Goal: Transaction & Acquisition: Purchase product/service

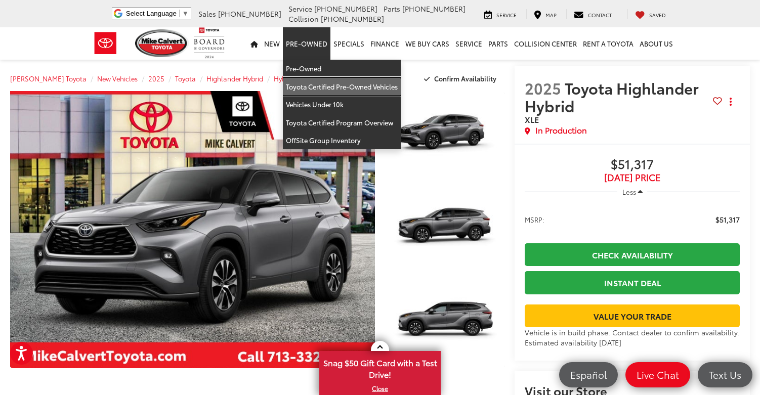
click at [328, 86] on link "Toyota Certified Pre-Owned Vehicles" at bounding box center [342, 87] width 118 height 18
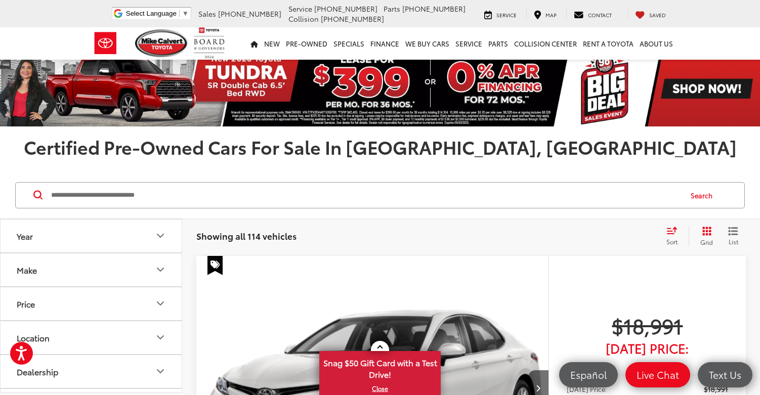
click at [160, 230] on icon "Year" at bounding box center [160, 236] width 12 height 12
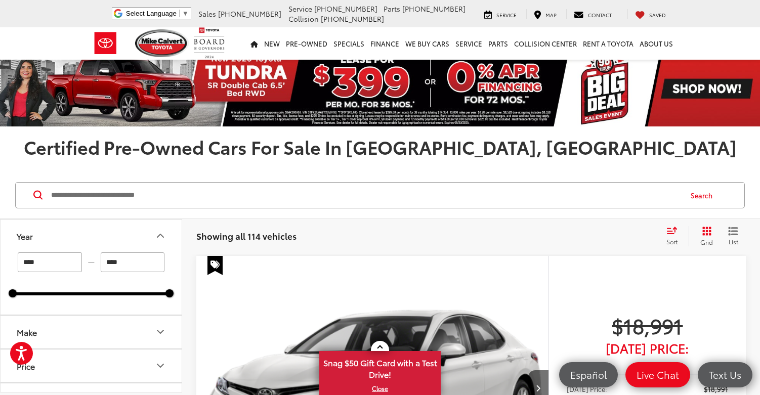
drag, startPoint x: 68, startPoint y: 261, endPoint x: 0, endPoint y: 260, distance: 67.8
click at [0, 260] on div "Year **** — **** 2018 2025 Make Price ****** — ****** 10000 91000 Special Offer…" at bounding box center [91, 306] width 182 height 174
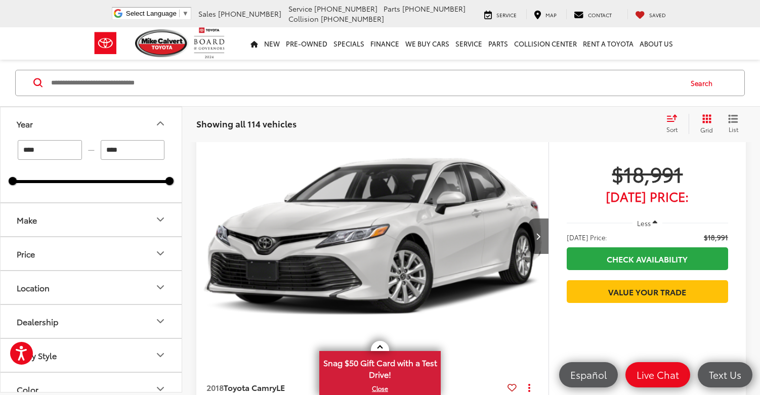
scroll to position [253, 0]
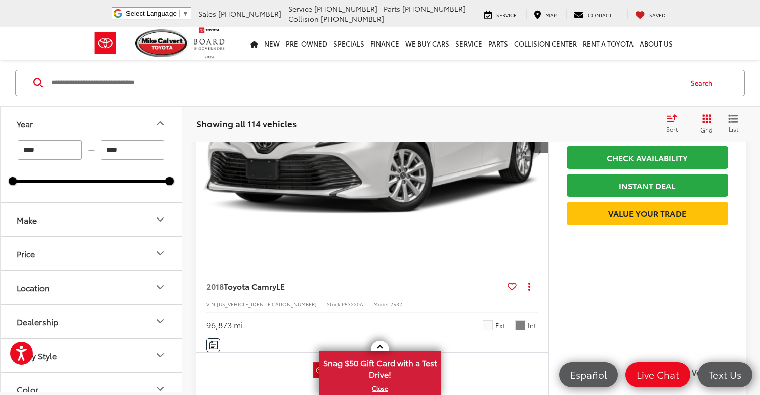
type input "****"
click at [160, 224] on icon "Make" at bounding box center [160, 220] width 12 height 12
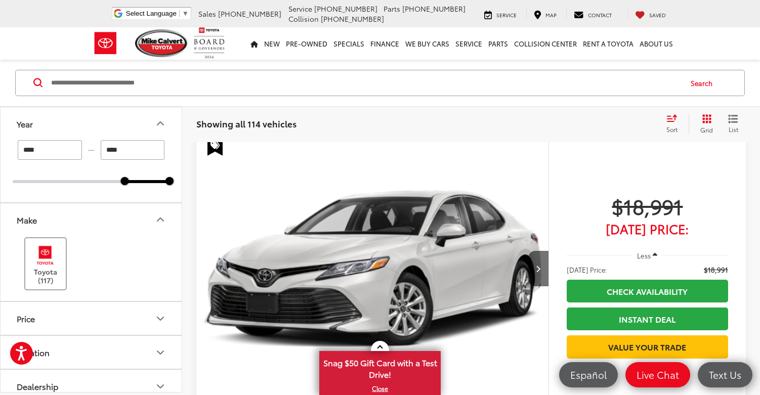
scroll to position [112, 0]
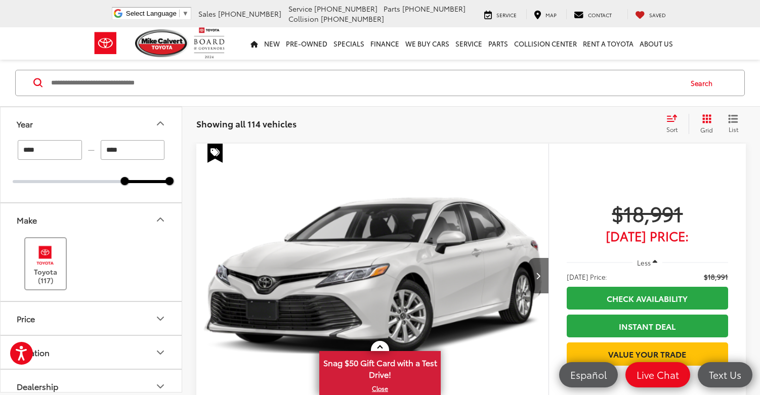
click at [47, 266] on img at bounding box center [45, 256] width 28 height 24
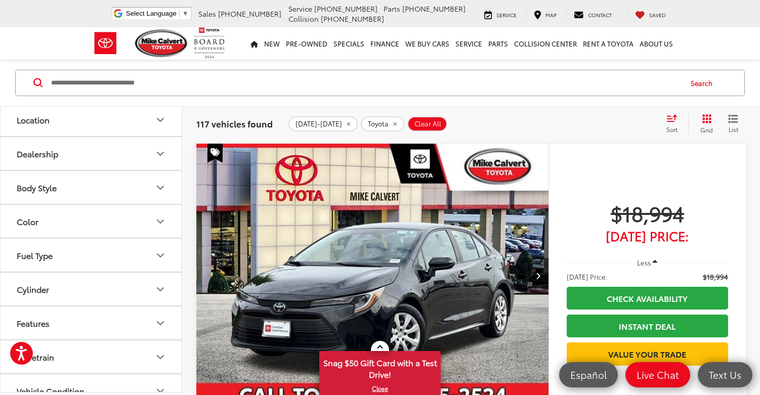
scroll to position [148, 0]
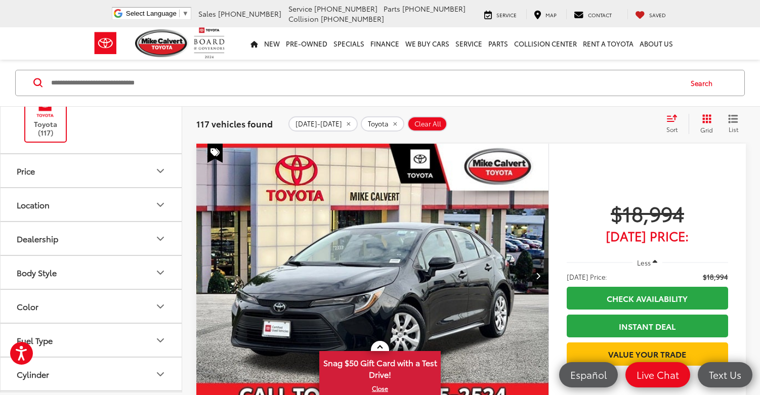
click at [162, 273] on icon "Body Style" at bounding box center [160, 273] width 12 height 12
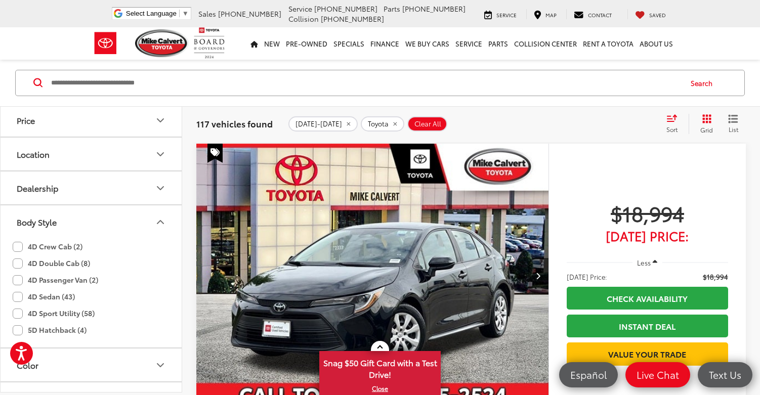
scroll to position [401, 0]
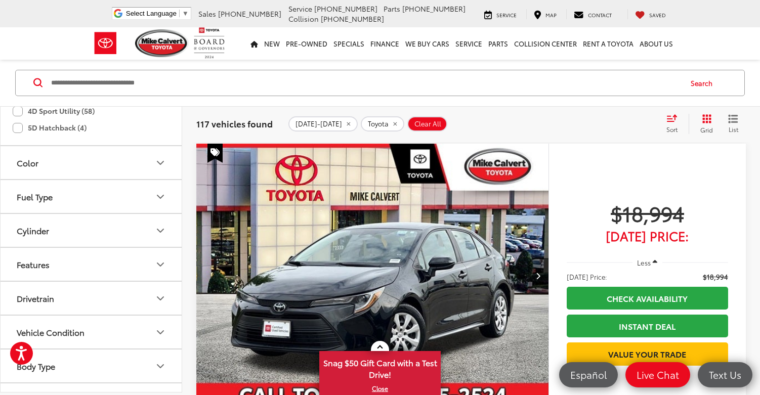
click at [157, 201] on icon "Fuel Type" at bounding box center [160, 197] width 12 height 12
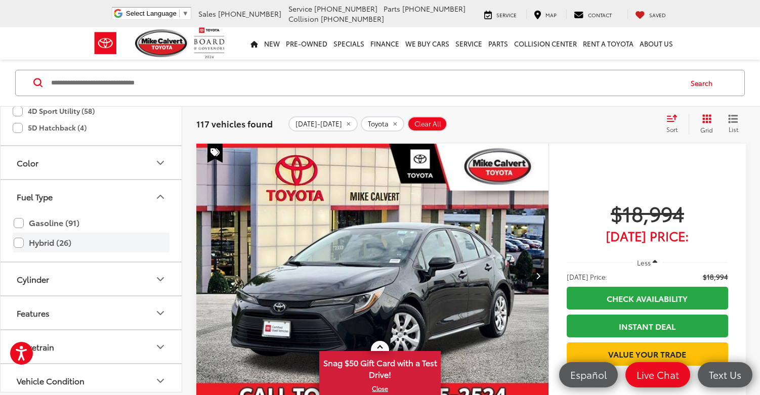
click at [14, 243] on label "Hybrid (26)" at bounding box center [91, 243] width 155 height 18
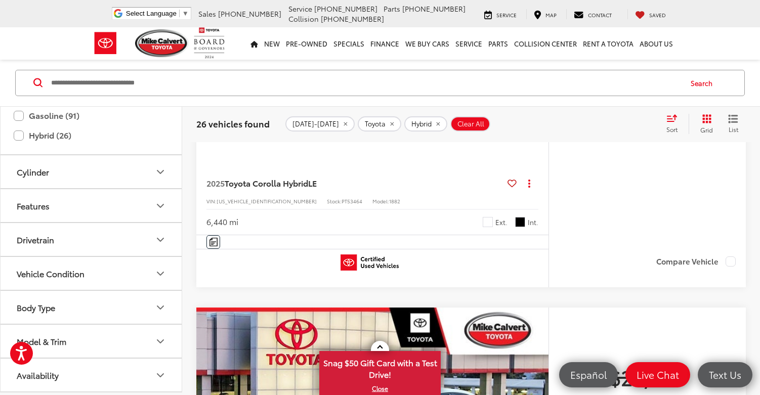
scroll to position [466, 0]
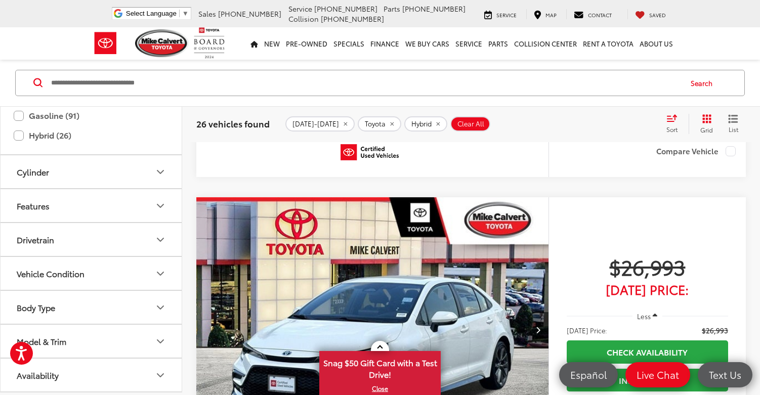
click at [160, 342] on icon "Model & Trim" at bounding box center [160, 341] width 6 height 3
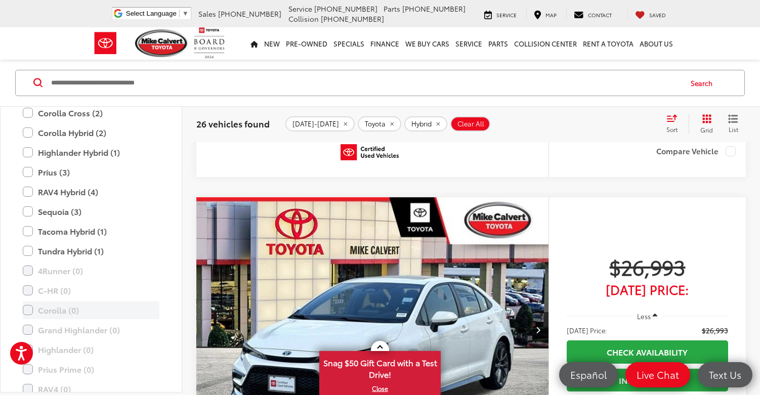
scroll to position [780, 0]
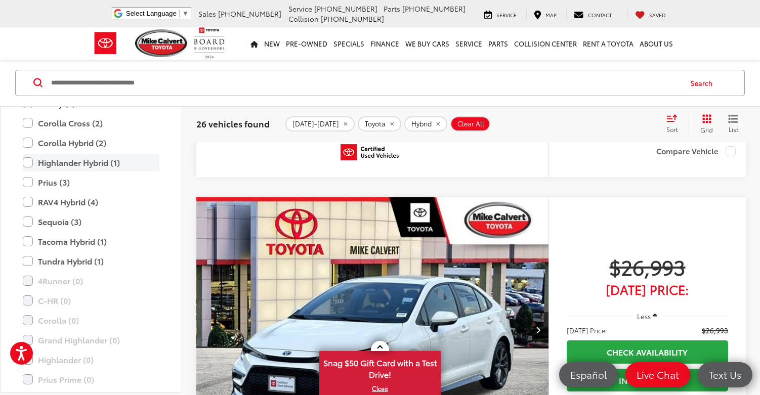
click at [28, 163] on label "Highlander Hybrid (1)" at bounding box center [91, 163] width 137 height 18
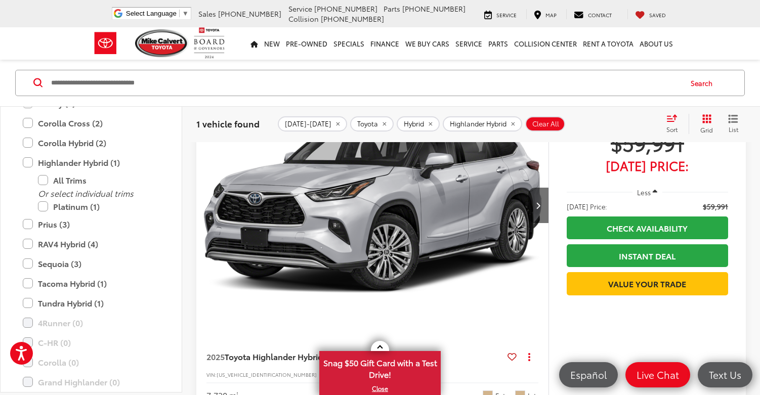
scroll to position [163, 0]
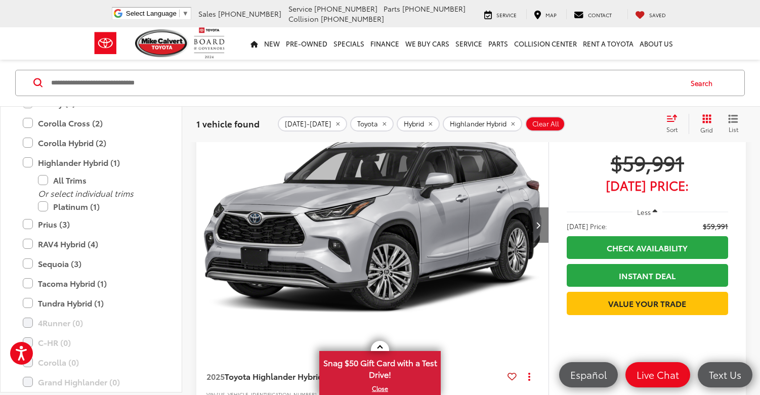
click at [537, 223] on icon "Next image" at bounding box center [538, 225] width 5 height 7
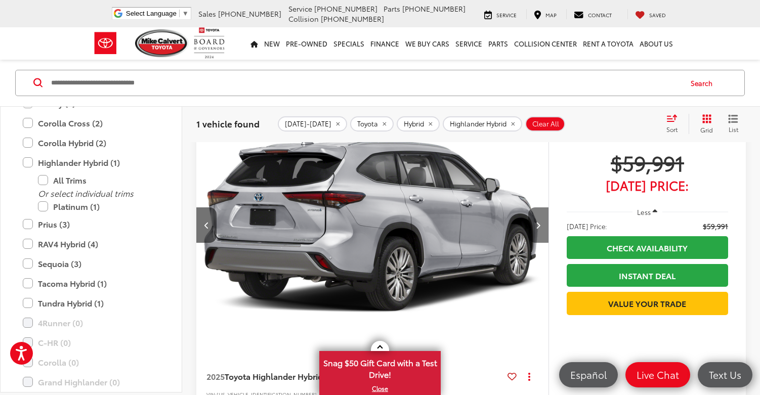
click at [537, 223] on icon "Next image" at bounding box center [538, 225] width 5 height 7
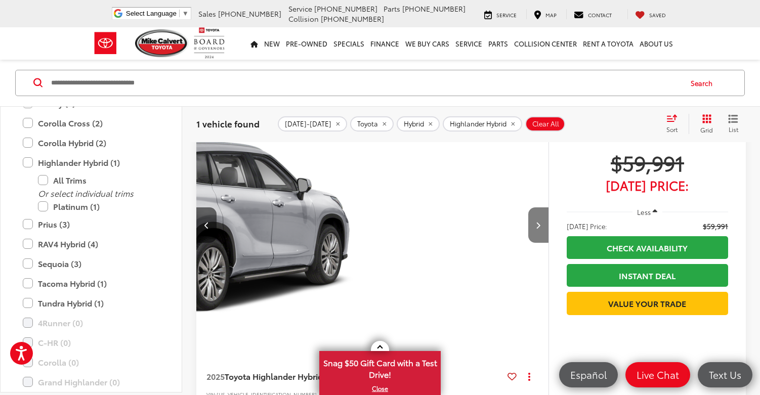
click at [537, 223] on icon "Next image" at bounding box center [538, 225] width 5 height 7
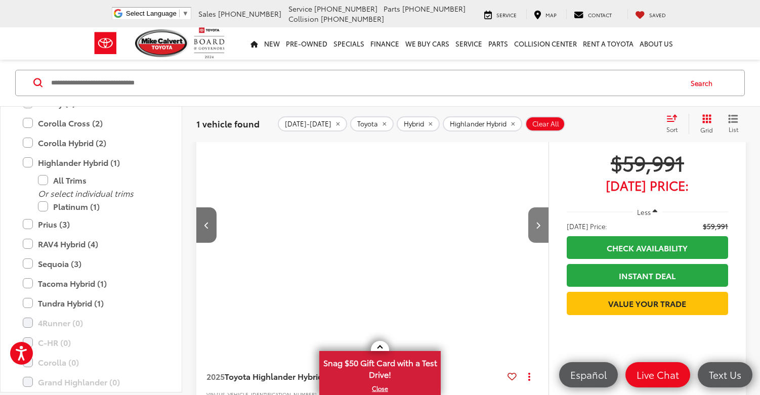
click at [537, 223] on icon "Next image" at bounding box center [538, 225] width 5 height 7
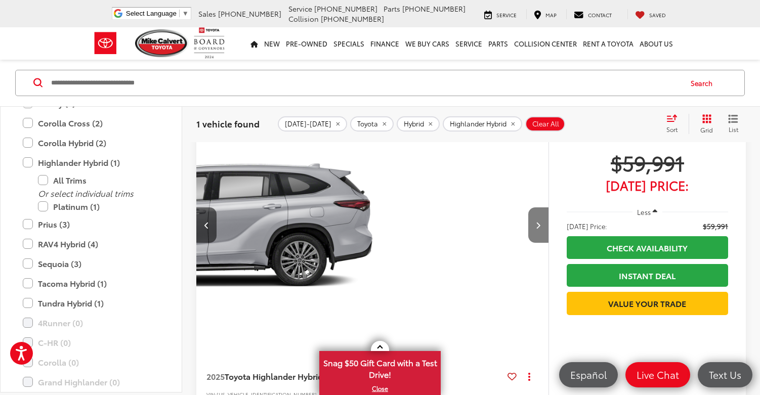
click at [537, 223] on icon "Next image" at bounding box center [538, 225] width 5 height 7
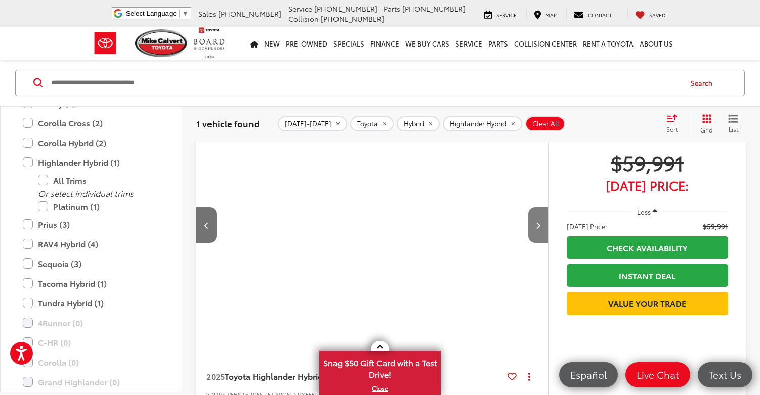
click at [537, 223] on icon "Next image" at bounding box center [538, 225] width 5 height 7
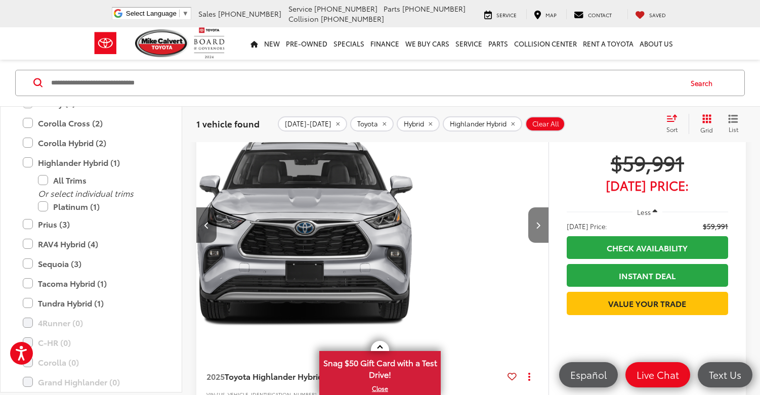
click at [537, 223] on icon "Next image" at bounding box center [538, 225] width 5 height 7
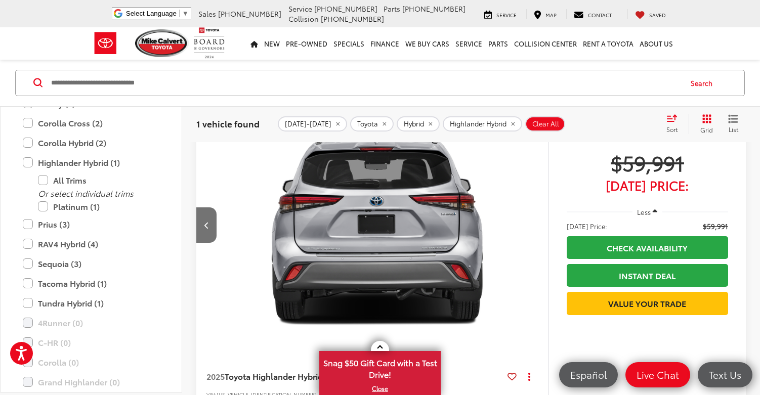
click at [537, 223] on div "View More" at bounding box center [372, 225] width 352 height 265
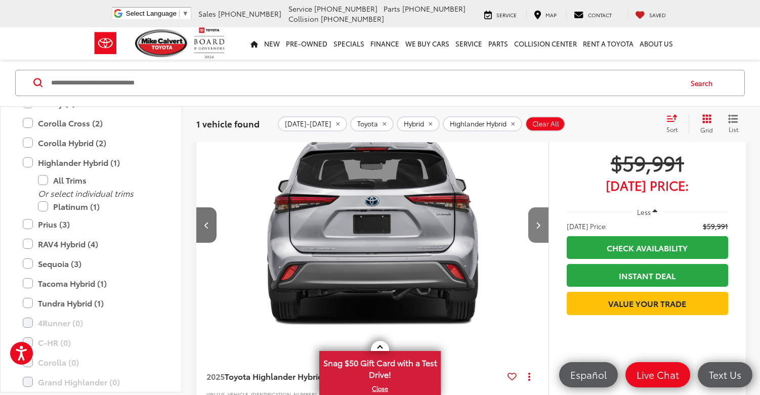
click at [537, 223] on icon "Next image" at bounding box center [538, 225] width 5 height 7
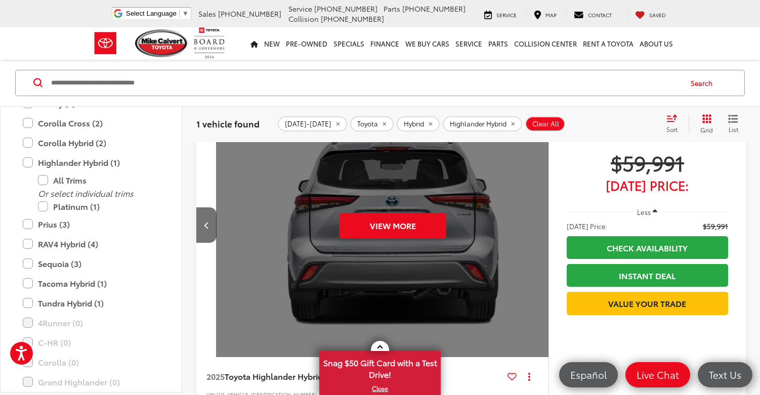
scroll to position [0, 1768]
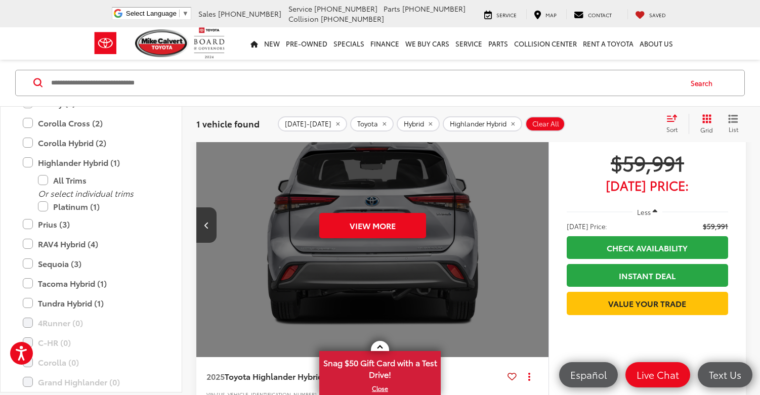
click at [537, 223] on div "View More" at bounding box center [373, 225] width 354 height 265
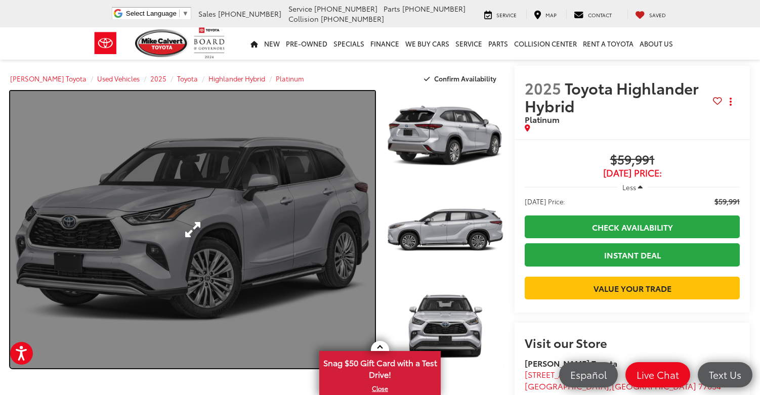
click at [267, 177] on link "Expand Photo 0" at bounding box center [192, 229] width 365 height 277
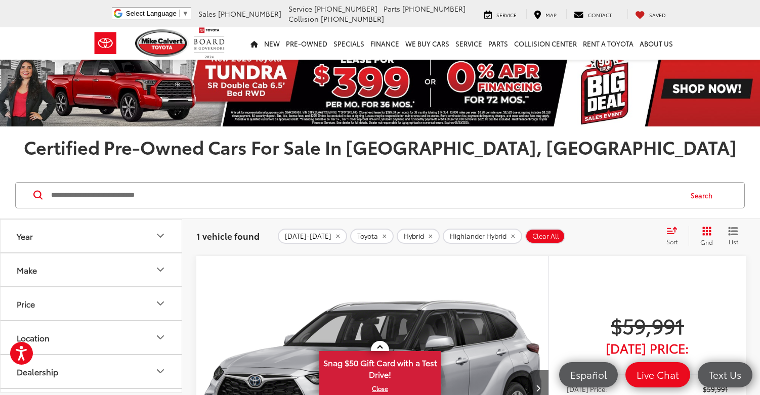
click at [301, 234] on span "[DATE]-[DATE]" at bounding box center [308, 236] width 47 height 8
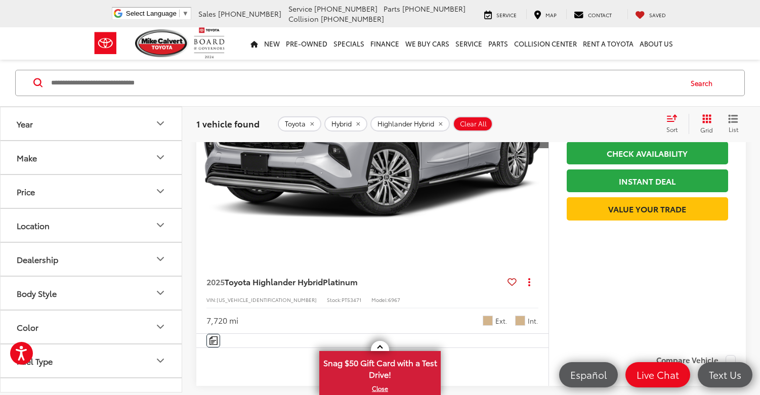
scroll to position [253, 0]
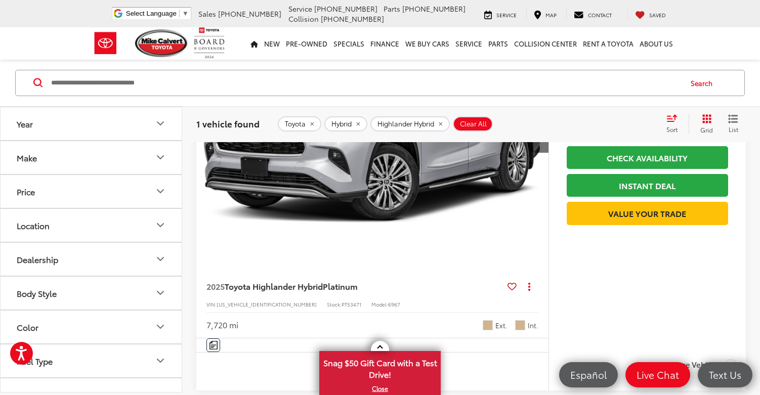
click at [165, 126] on icon "Year" at bounding box center [160, 124] width 12 height 12
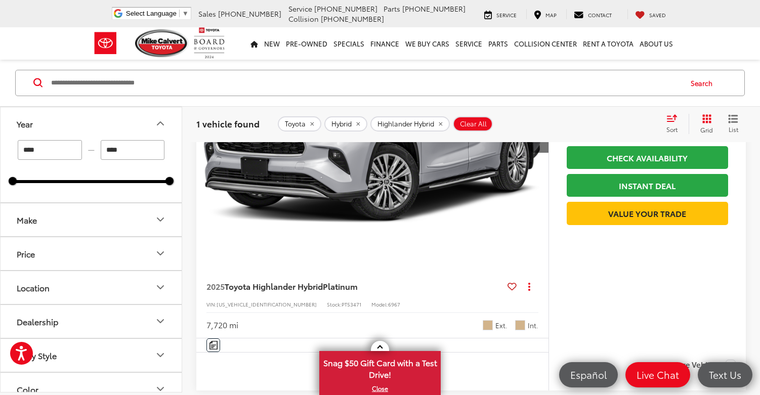
drag, startPoint x: 42, startPoint y: 146, endPoint x: 36, endPoint y: 151, distance: 8.6
click at [36, 151] on input "****" at bounding box center [50, 150] width 64 height 20
type input "****"
click at [83, 202] on div "**** — **** 2025 2025" at bounding box center [91, 171] width 181 height 62
